Goal: Register for event/course

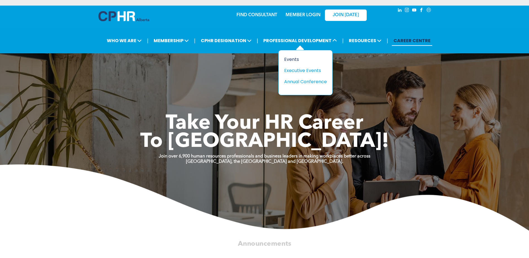
click at [290, 60] on div "Events" at bounding box center [303, 59] width 38 height 7
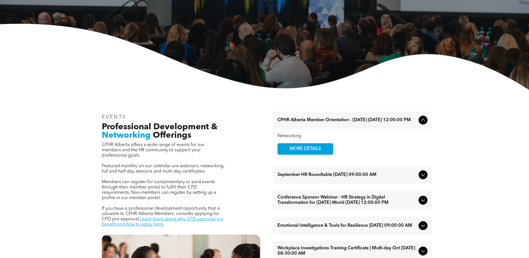
scroll to position [112, 0]
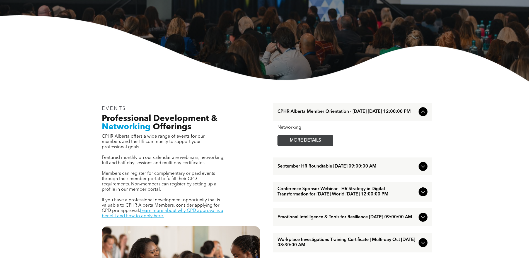
click at [330, 141] on link "MORE DETAILS" at bounding box center [305, 140] width 56 height 11
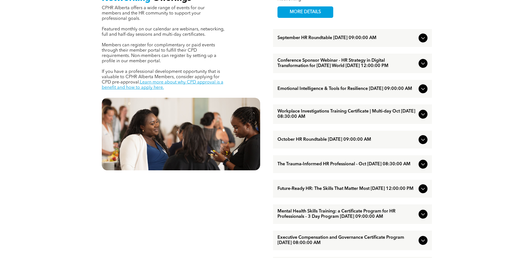
scroll to position [251, 0]
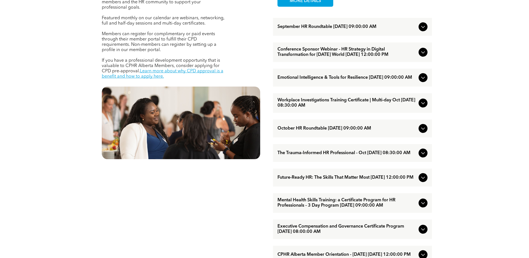
click at [421, 181] on icon at bounding box center [423, 177] width 7 height 7
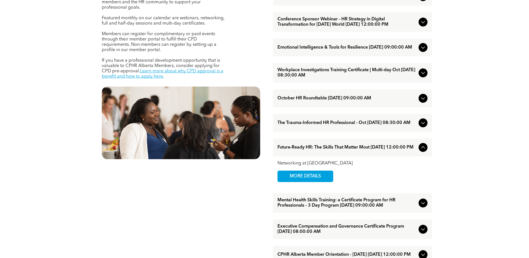
click at [427, 152] on div at bounding box center [423, 147] width 9 height 9
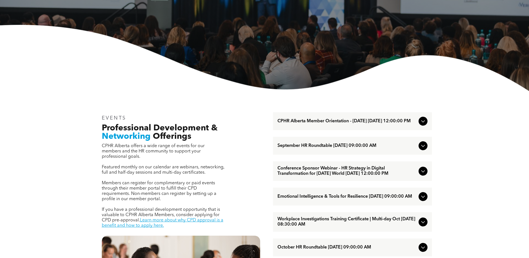
scroll to position [112, 0]
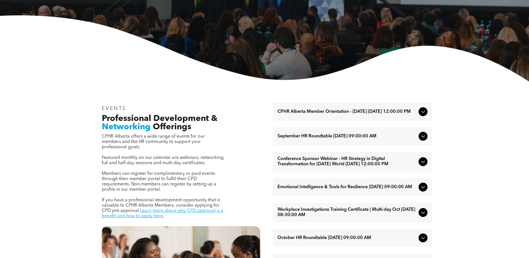
click at [424, 190] on icon at bounding box center [423, 186] width 7 height 7
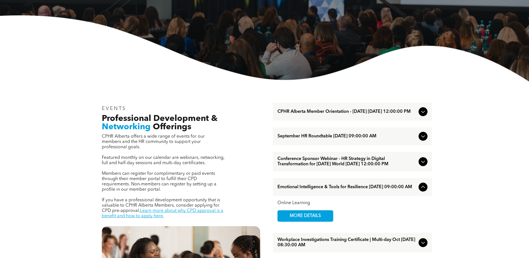
click at [421, 165] on icon at bounding box center [423, 161] width 7 height 7
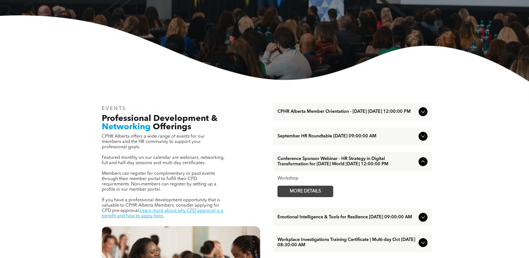
click at [313, 197] on span "MORE DETAILS" at bounding box center [305, 191] width 44 height 11
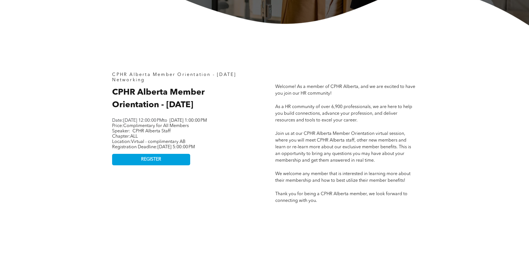
scroll to position [223, 0]
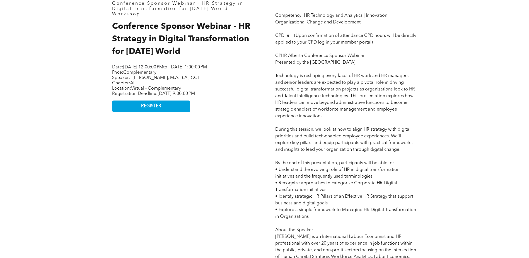
scroll to position [279, 0]
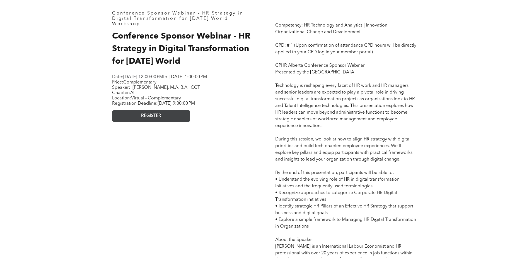
click at [175, 117] on link "REGISTER" at bounding box center [151, 115] width 78 height 11
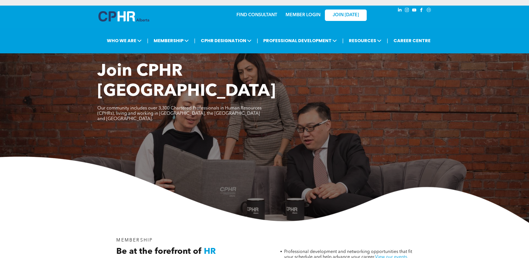
click at [305, 16] on link "MEMBER LOGIN" at bounding box center [303, 15] width 35 height 4
